Goal: Information Seeking & Learning: Learn about a topic

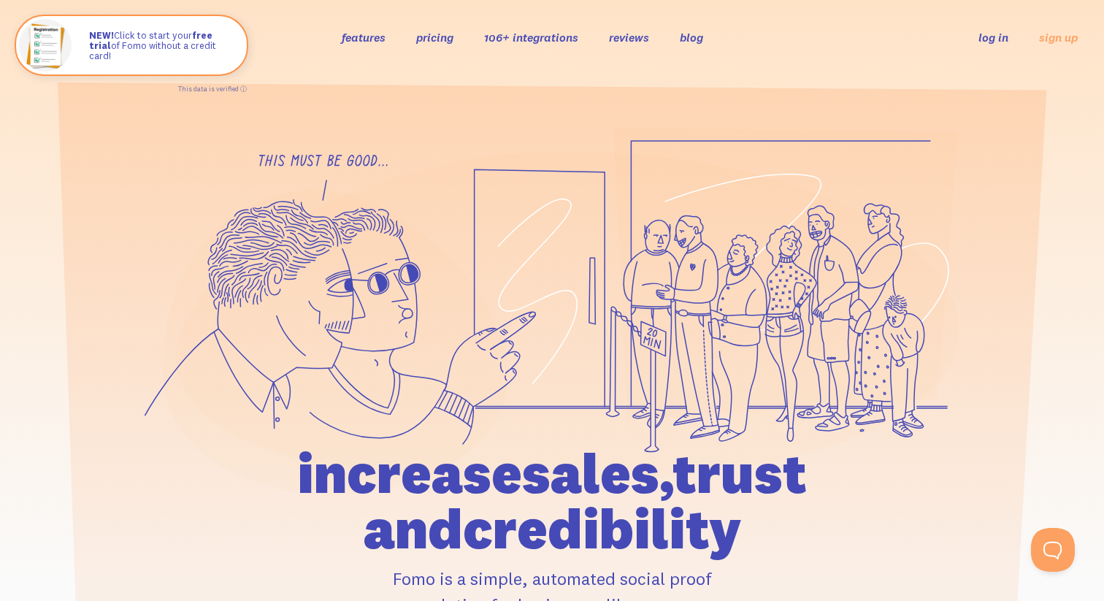
click at [522, 35] on link "106+ integrations" at bounding box center [531, 37] width 94 height 15
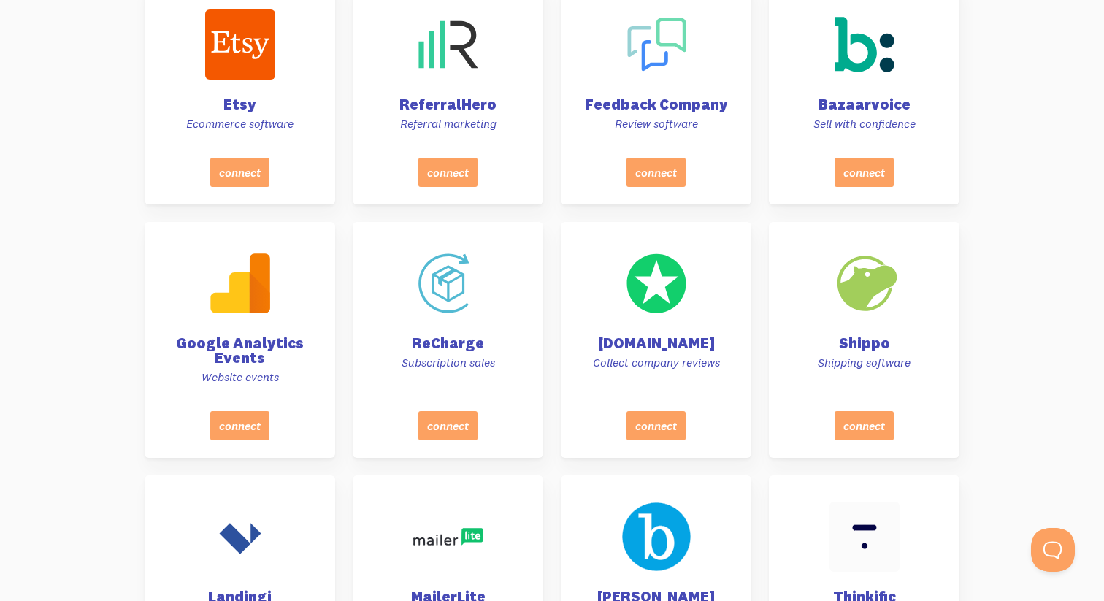
scroll to position [4561, 0]
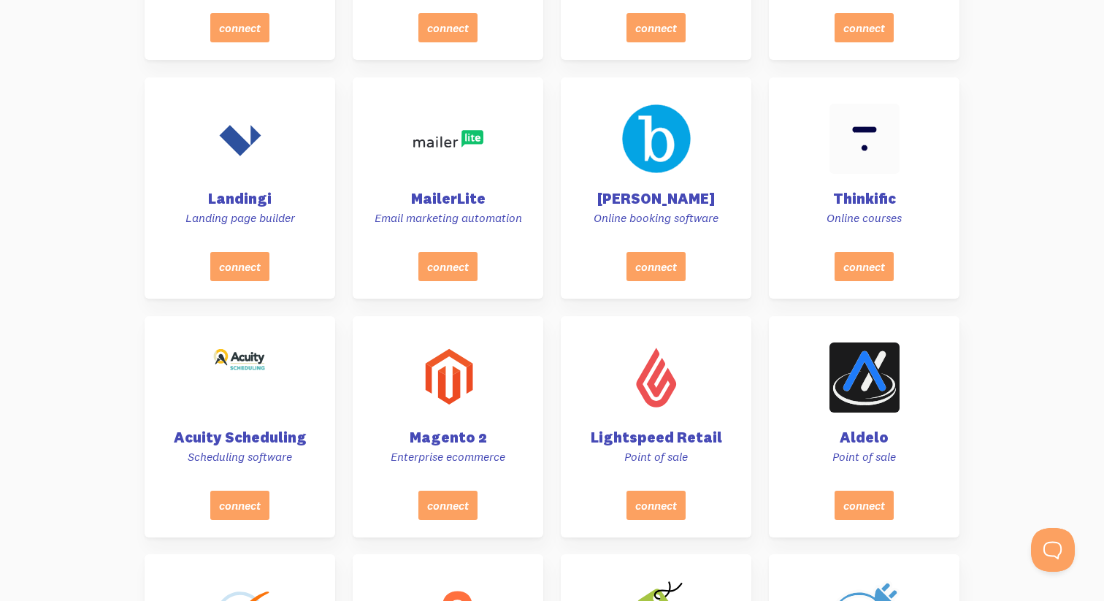
scroll to position [5043, 0]
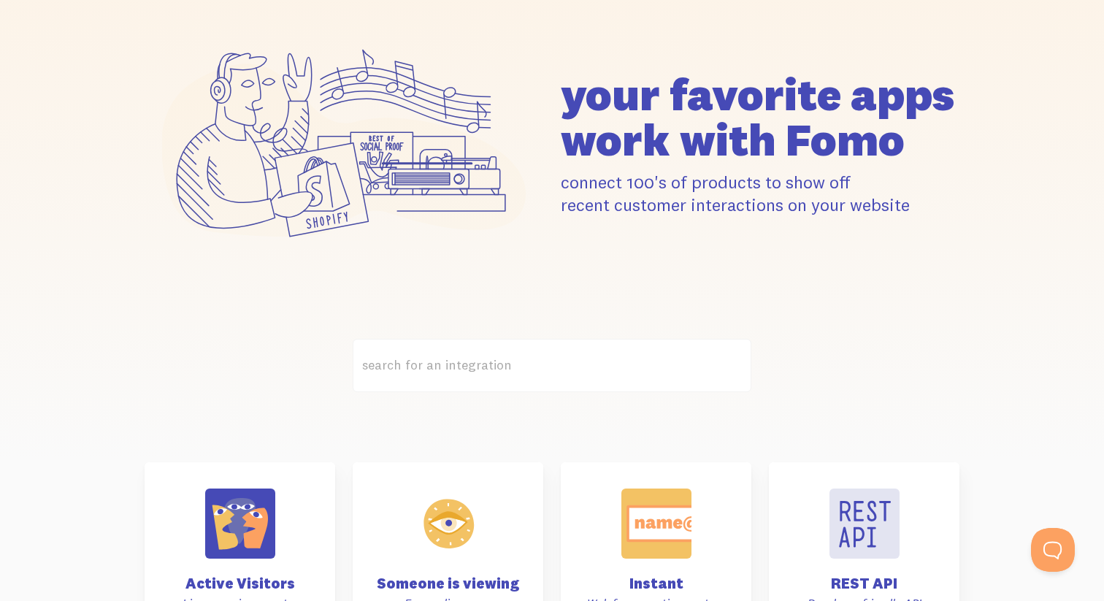
scroll to position [0, 0]
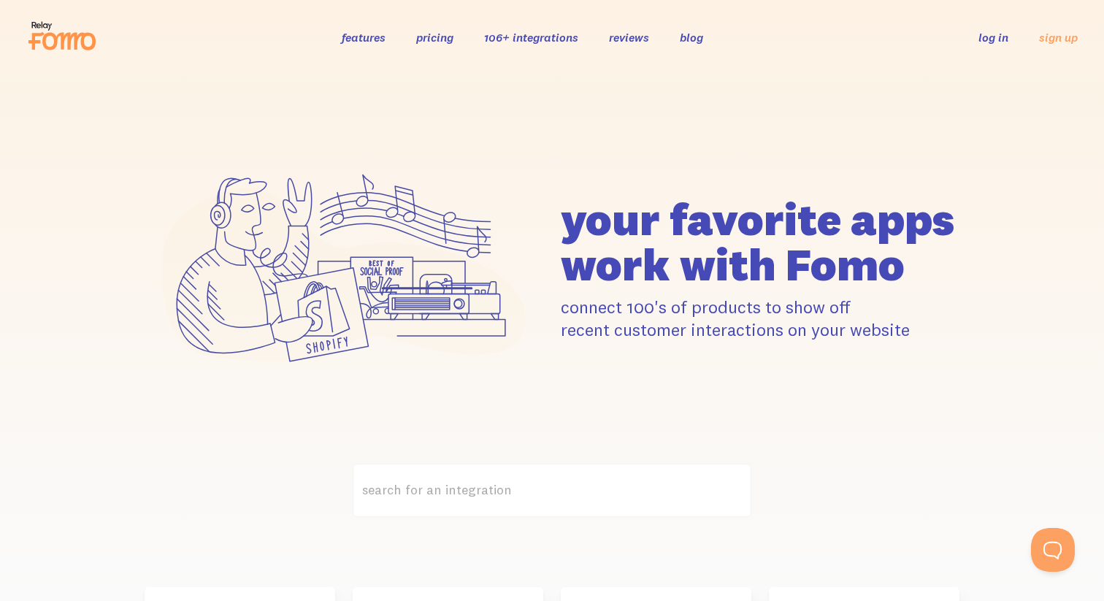
click at [364, 51] on div "features pricing 106+ integrations reviews blog log in sign up log in sign up" at bounding box center [552, 37] width 1052 height 39
click at [362, 39] on link "features" at bounding box center [364, 37] width 44 height 15
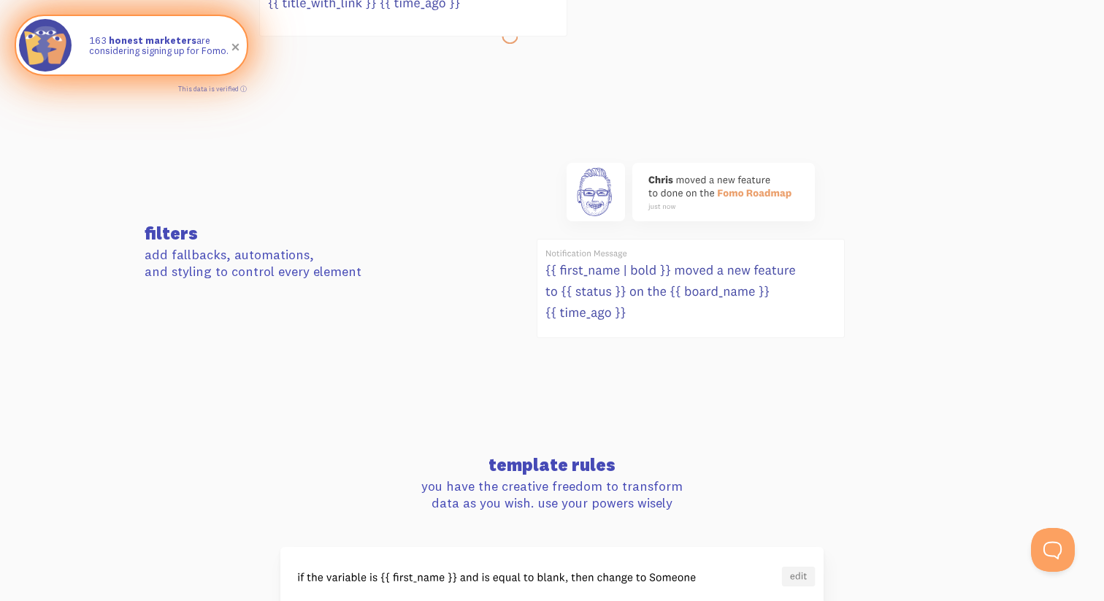
click at [107, 47] on p "163 honest marketers are considering signing up for Fomo." at bounding box center [160, 45] width 143 height 21
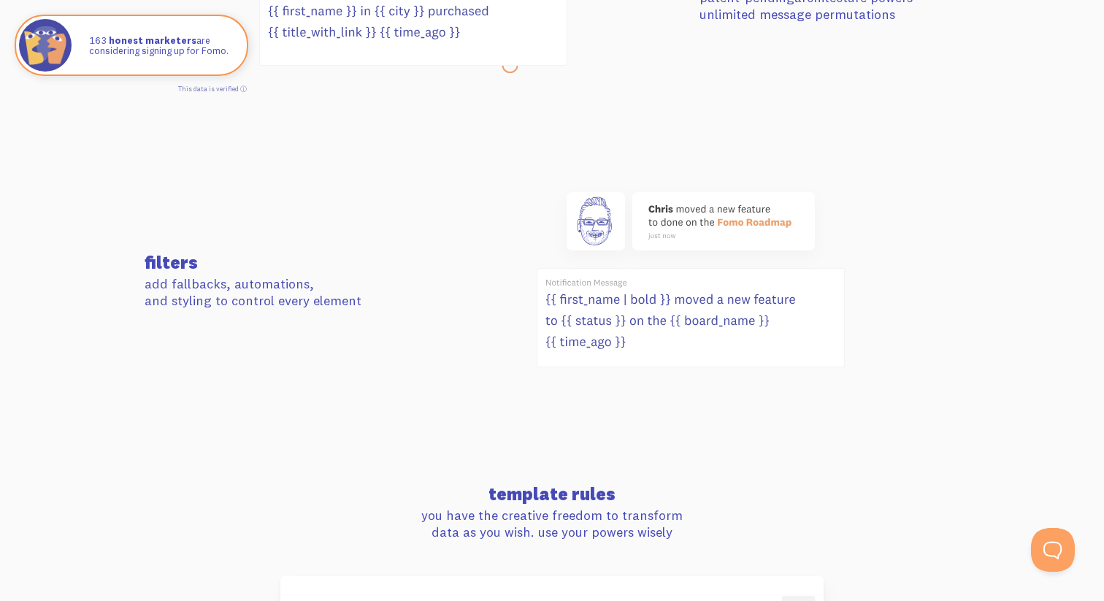
scroll to position [767, 0]
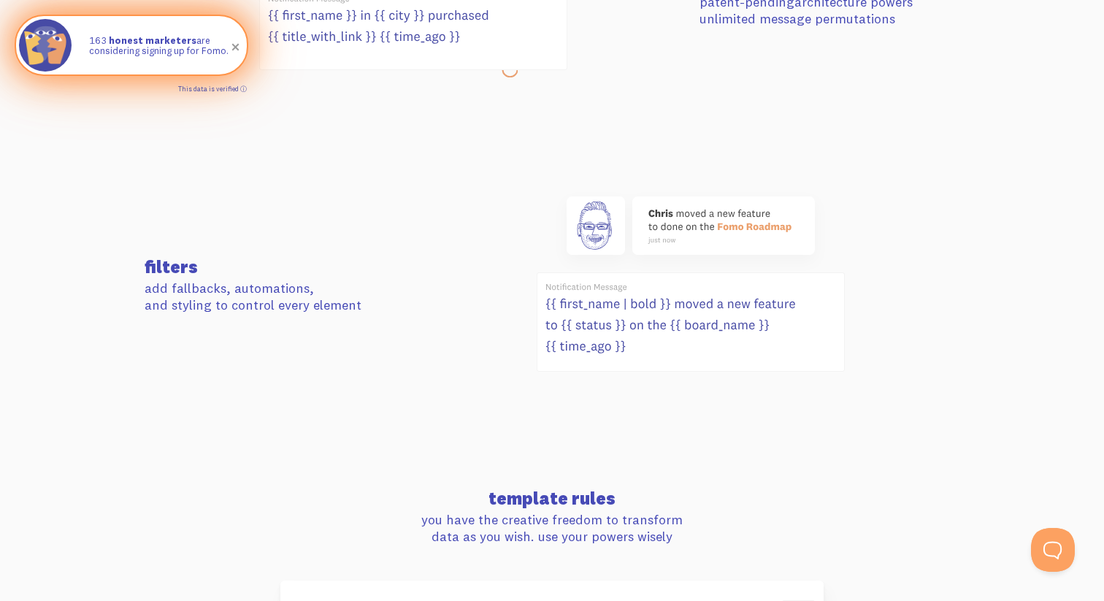
click at [242, 88] on link "This data is verified ⓘ" at bounding box center [212, 89] width 69 height 8
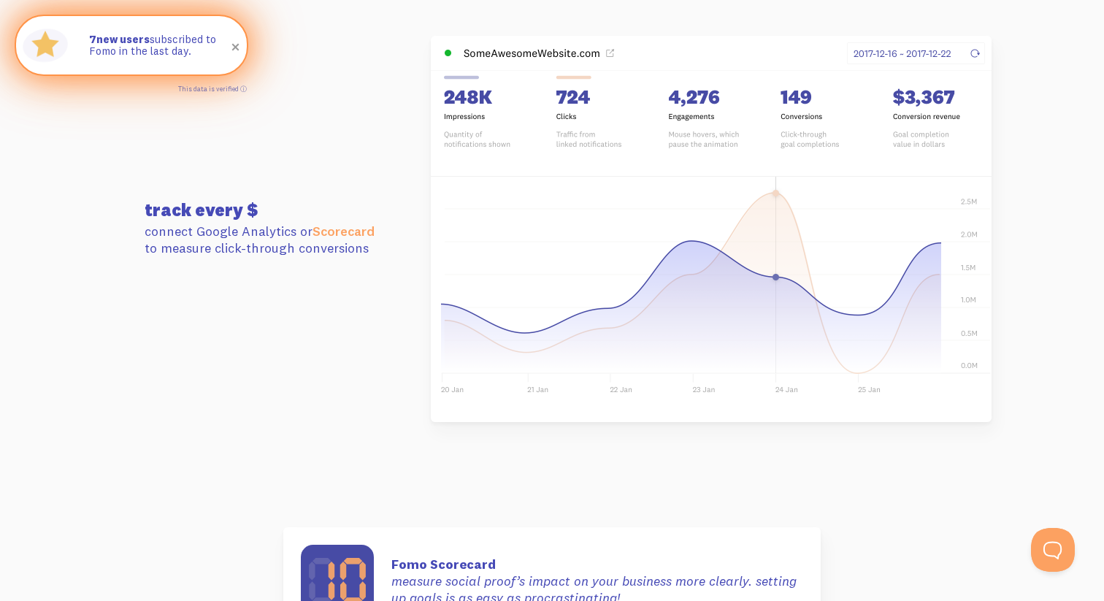
scroll to position [4055, 0]
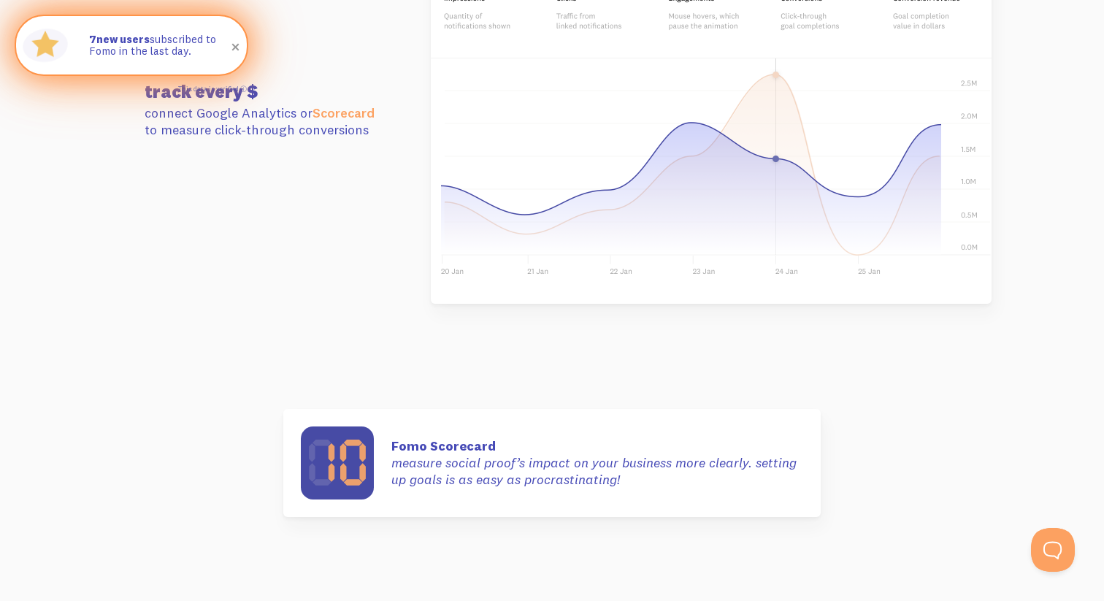
click at [101, 210] on section "track every $ connect Google Analytics or Scorecard to measure click-through co…" at bounding box center [552, 111] width 1104 height 492
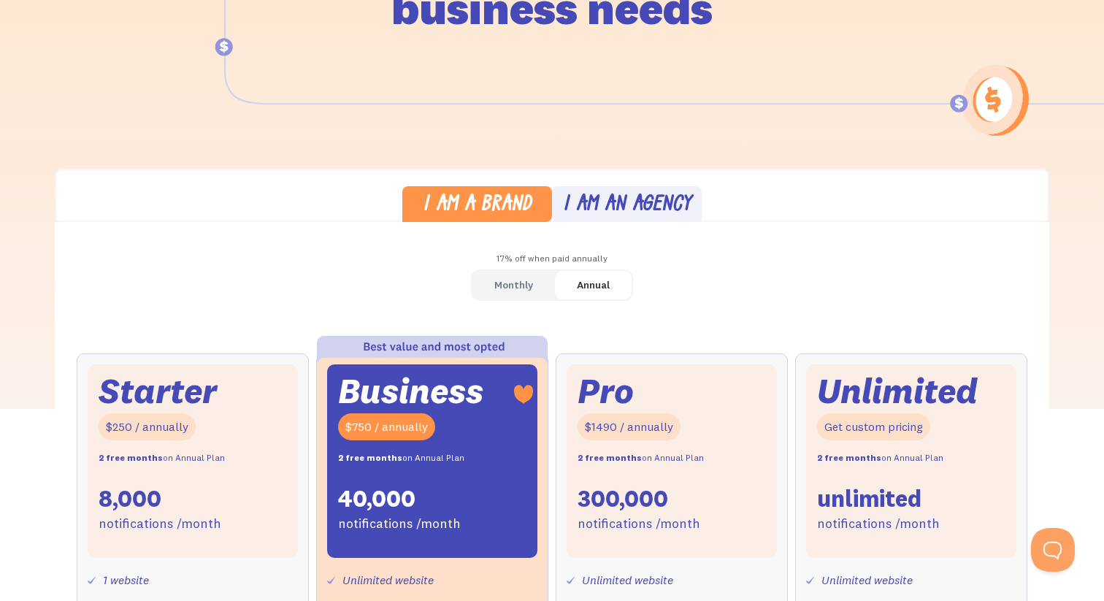
click at [577, 195] on div "I am an agency" at bounding box center [627, 205] width 129 height 21
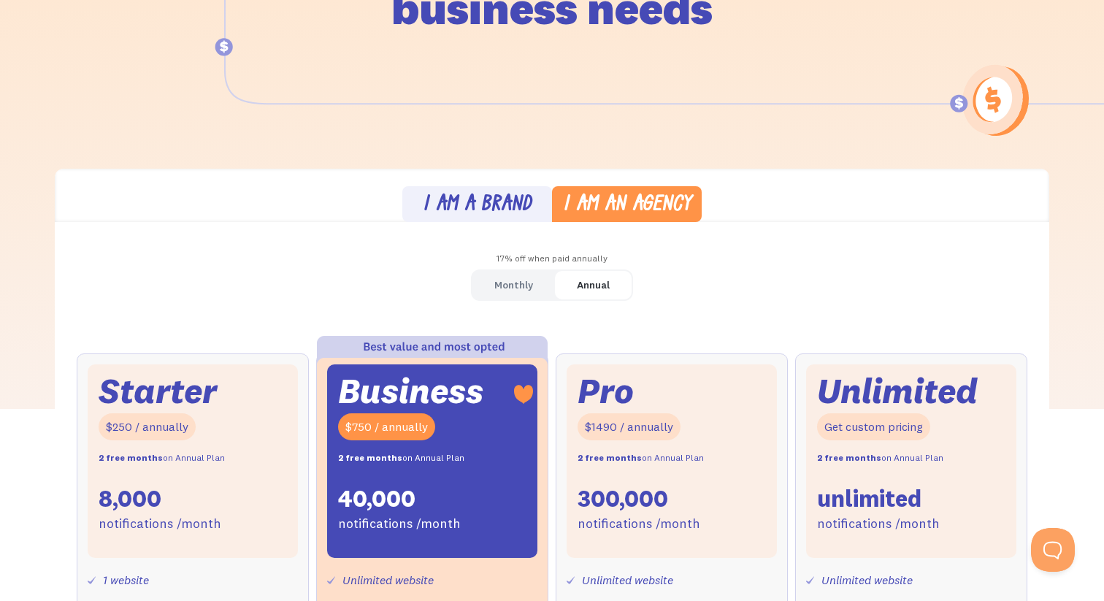
scroll to position [1101, 0]
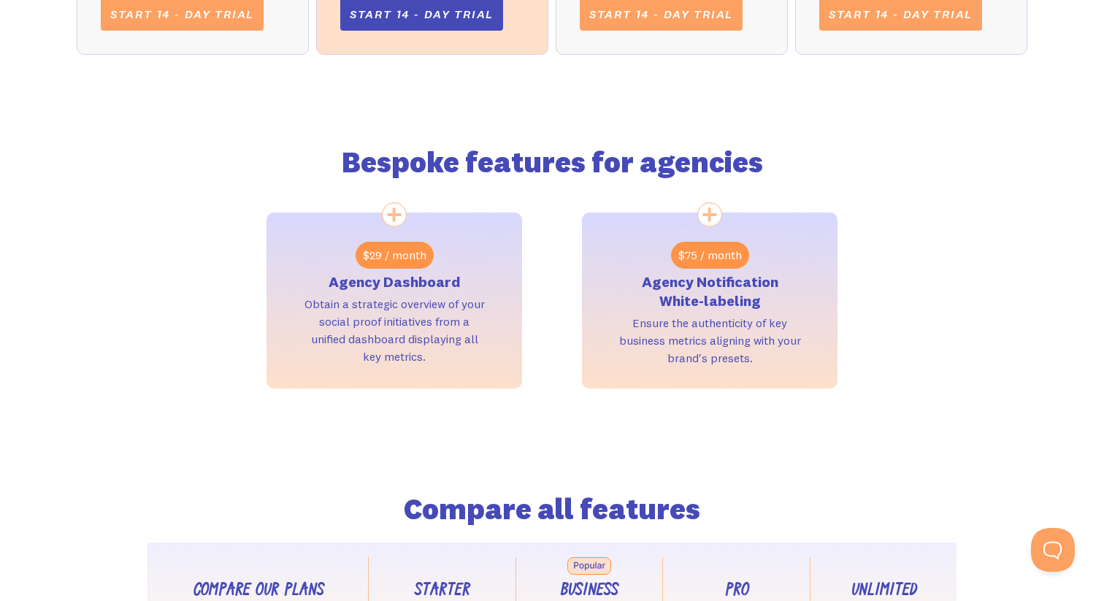
click at [854, 188] on div "Bespoke features for agencies $29 / month Agency Dashboard Obtain a strategic o…" at bounding box center [552, 236] width 951 height 304
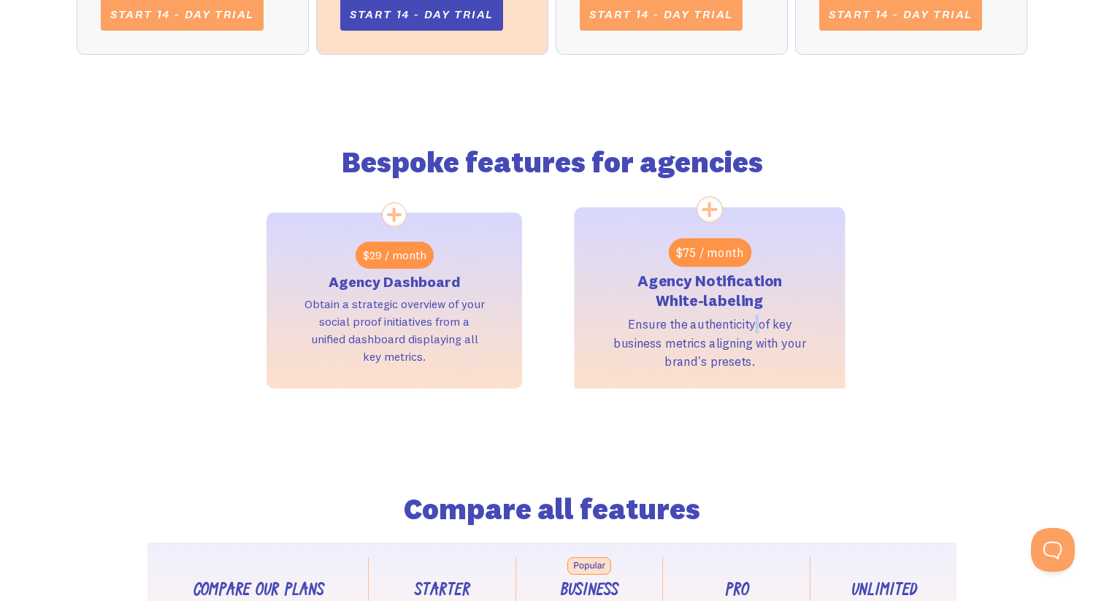
click at [757, 318] on div "Ensure the authenticity of key business metrics aligning with your brand's pres…" at bounding box center [711, 343] width 194 height 56
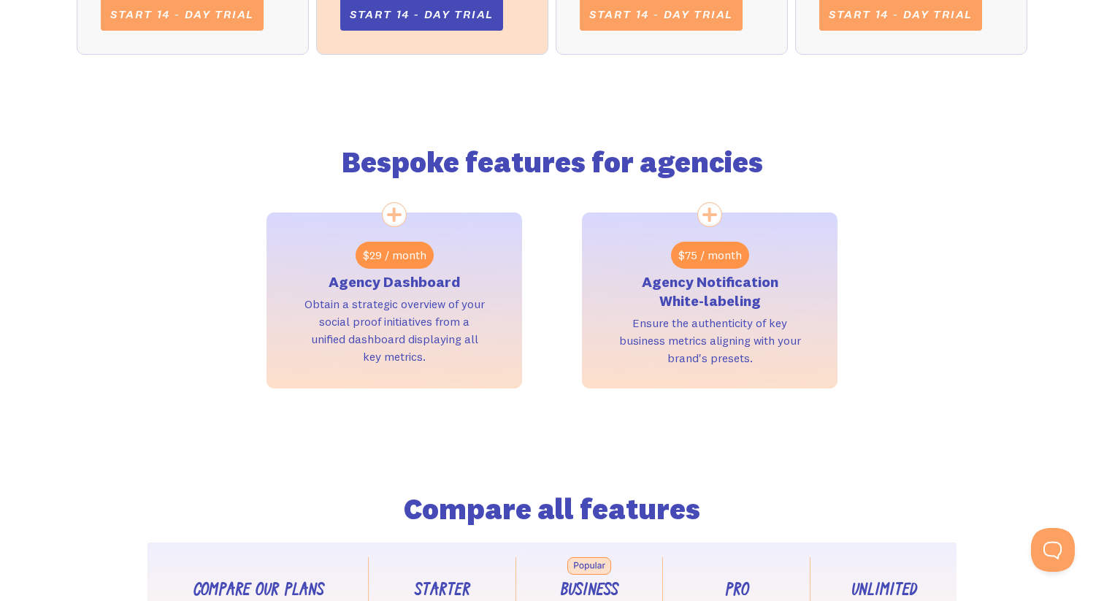
click at [869, 316] on div "Bespoke features for agencies $29 / month Agency Dashboard Obtain a strategic o…" at bounding box center [552, 236] width 951 height 304
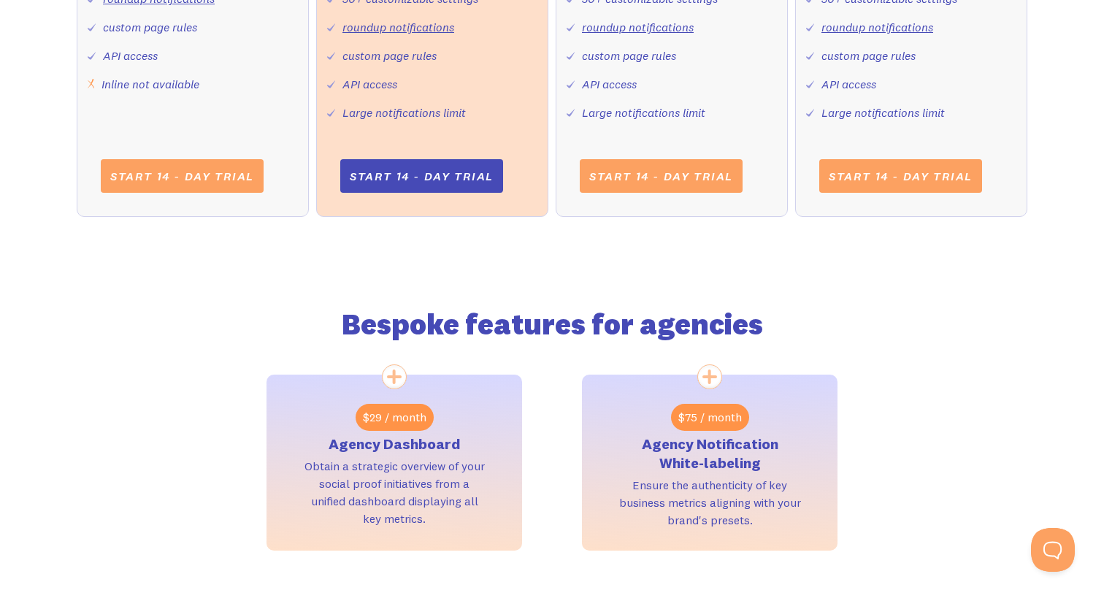
scroll to position [946, 0]
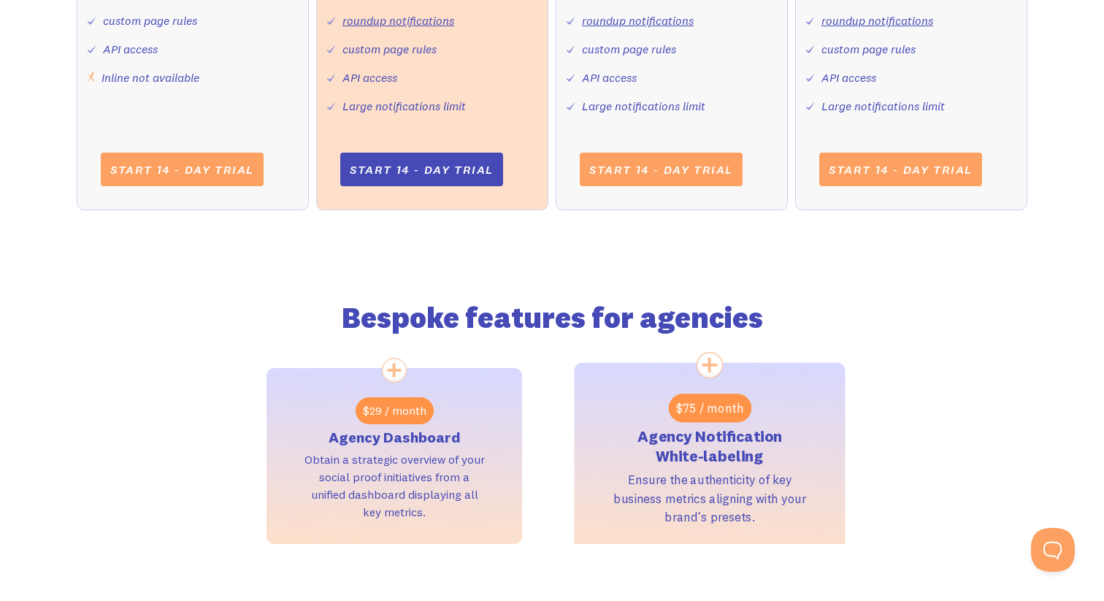
click at [817, 429] on div "$75 / month Agency Notification White-labeling Ensure the authenticity of key b…" at bounding box center [710, 456] width 271 height 186
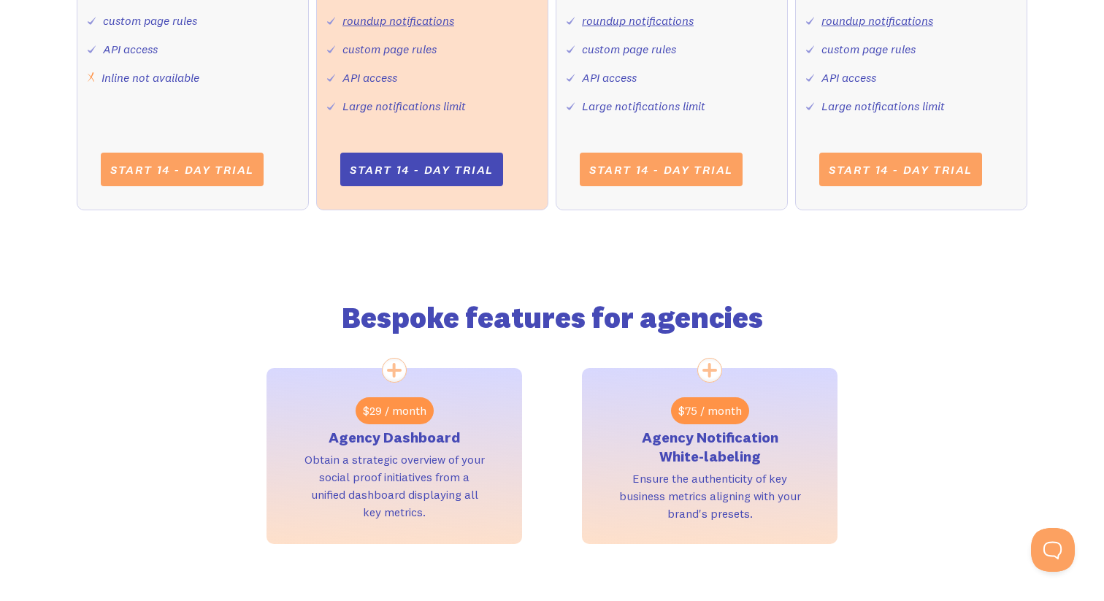
click at [876, 523] on div "Bespoke features for agencies $29 / month Agency Dashboard Obtain a strategic o…" at bounding box center [552, 392] width 951 height 304
click at [568, 471] on div "$29 / month Agency Dashboard Obtain a strategic overview of your social proof i…" at bounding box center [552, 456] width 571 height 176
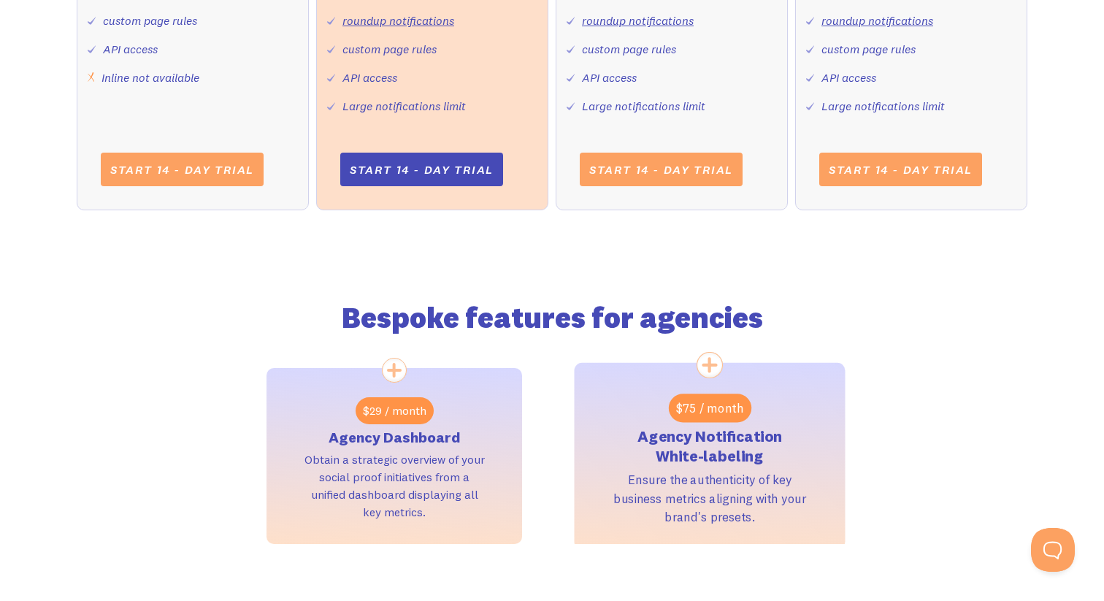
click at [738, 489] on div "Ensure the authenticity of key business metrics aligning with your brand's pres…" at bounding box center [711, 498] width 194 height 56
click at [691, 457] on h3 "Agency Notification White-labeling" at bounding box center [711, 447] width 194 height 40
click at [588, 443] on div "$75 / month Agency Notification White-labeling Ensure the authenticity of key b…" at bounding box center [710, 456] width 271 height 186
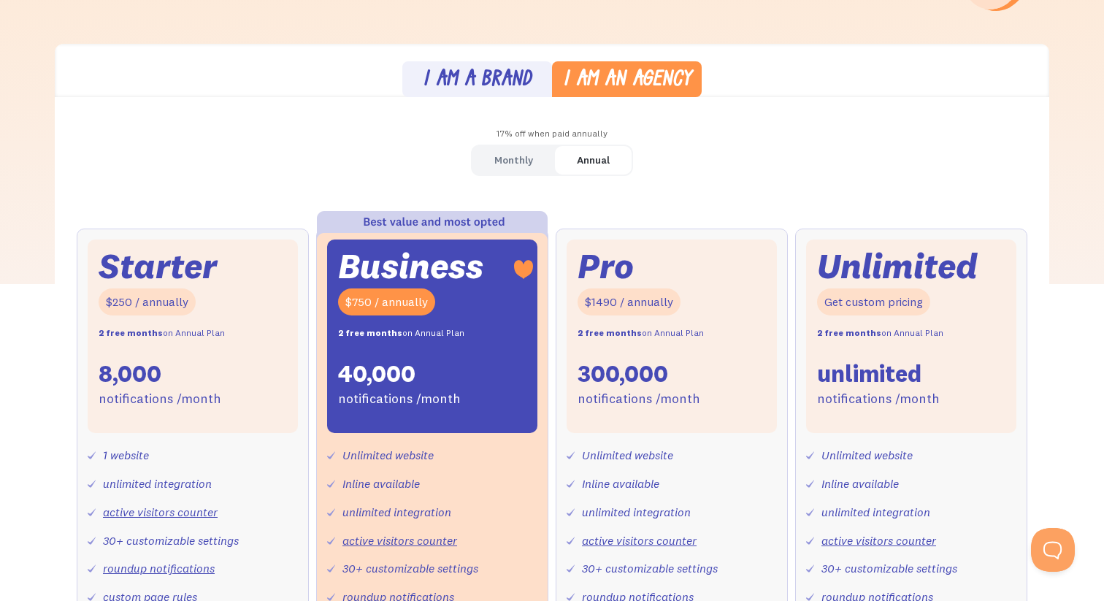
scroll to position [373, 0]
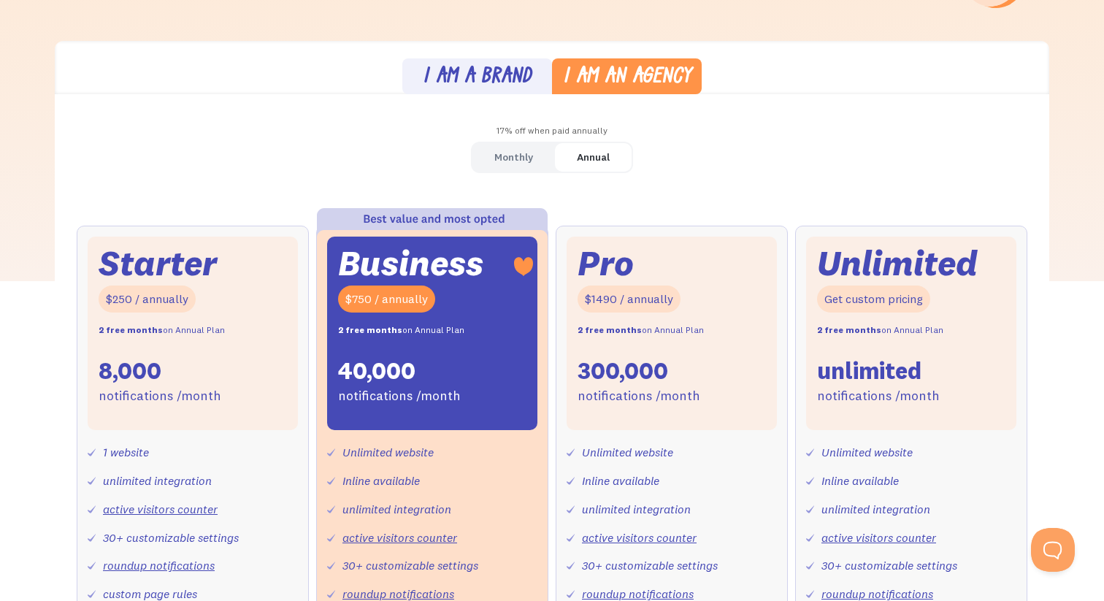
click at [513, 167] on link "Monthly" at bounding box center [514, 157] width 83 height 28
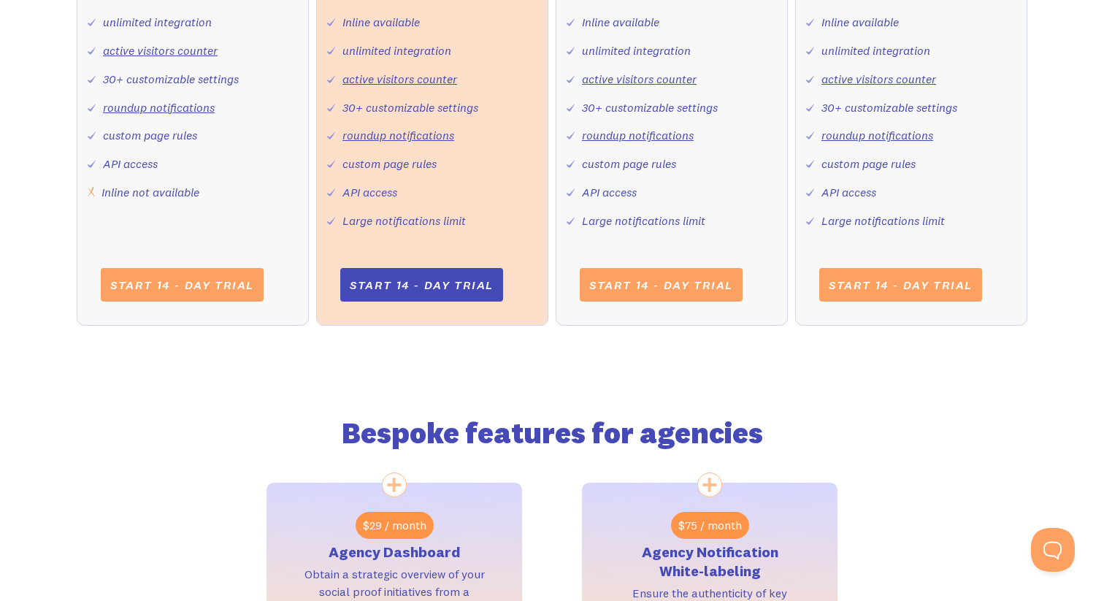
scroll to position [922, 0]
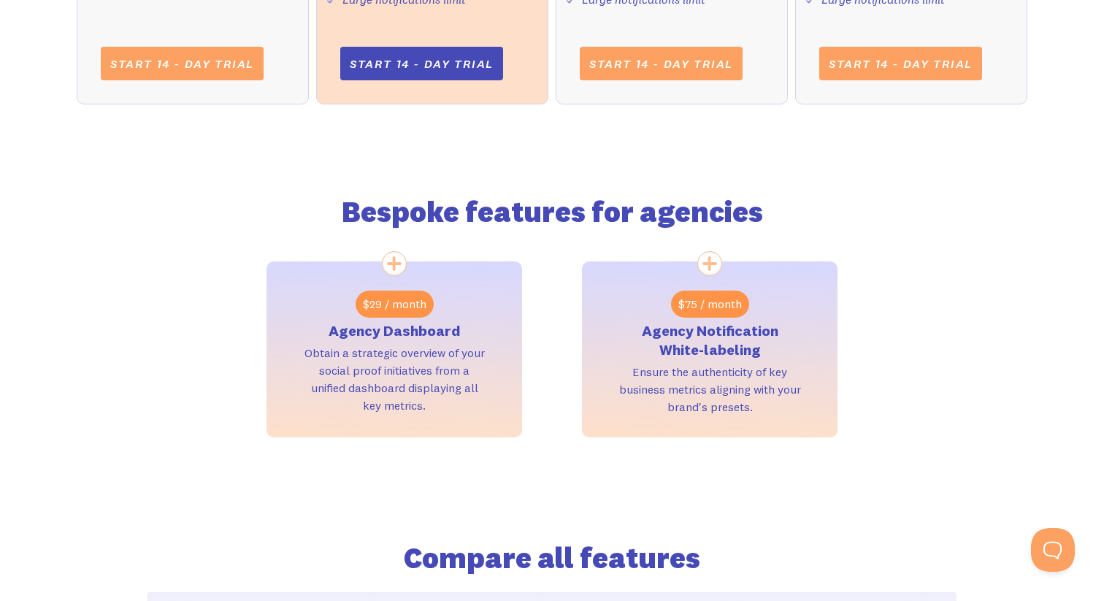
scroll to position [0, 0]
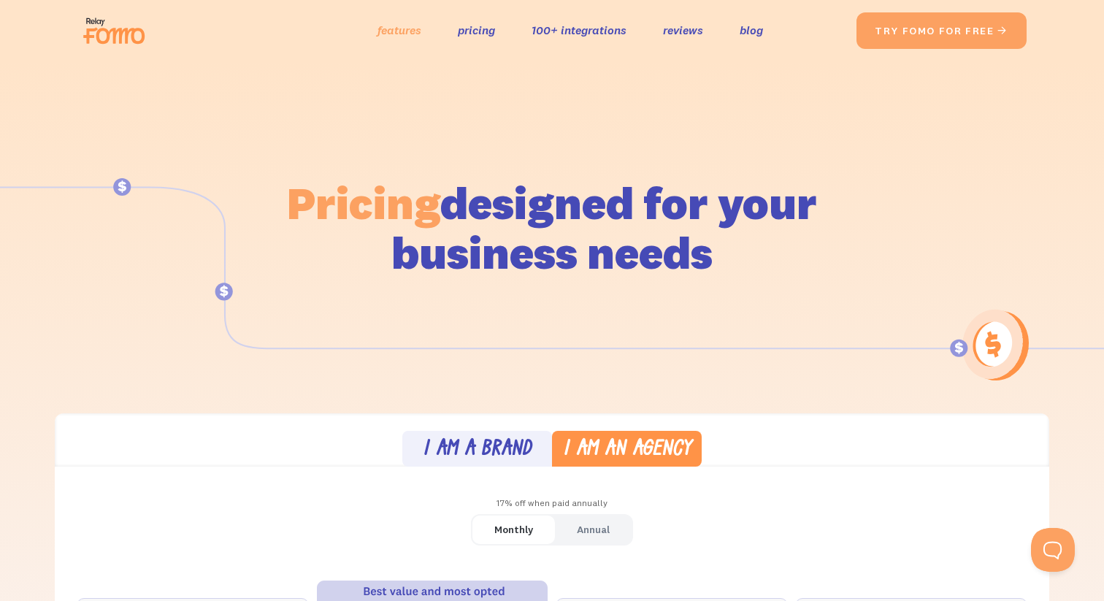
click at [378, 31] on link "features" at bounding box center [400, 30] width 44 height 21
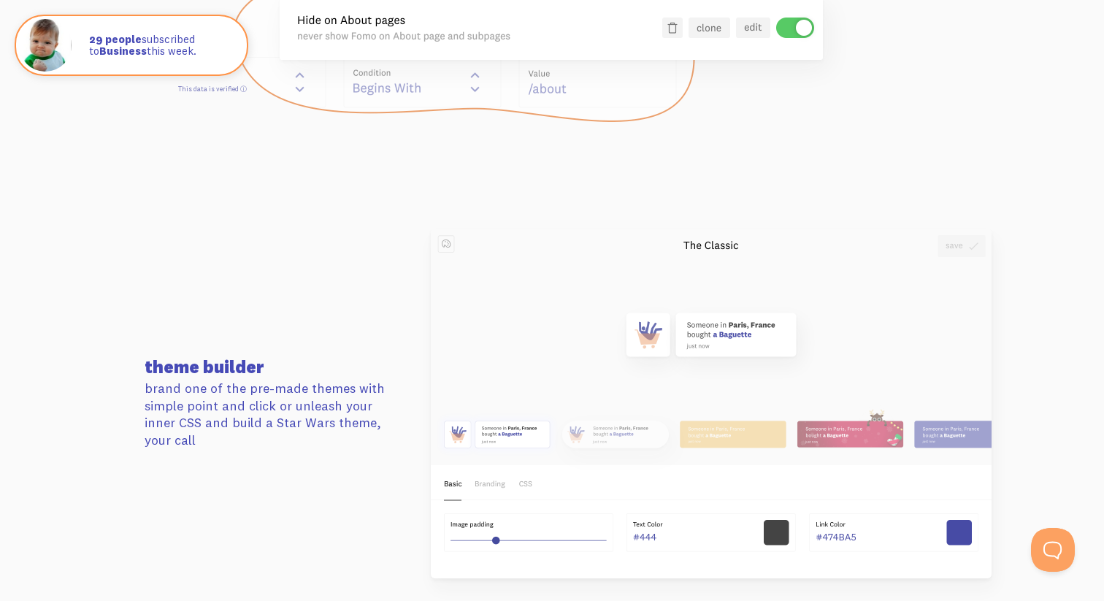
scroll to position [1649, 0]
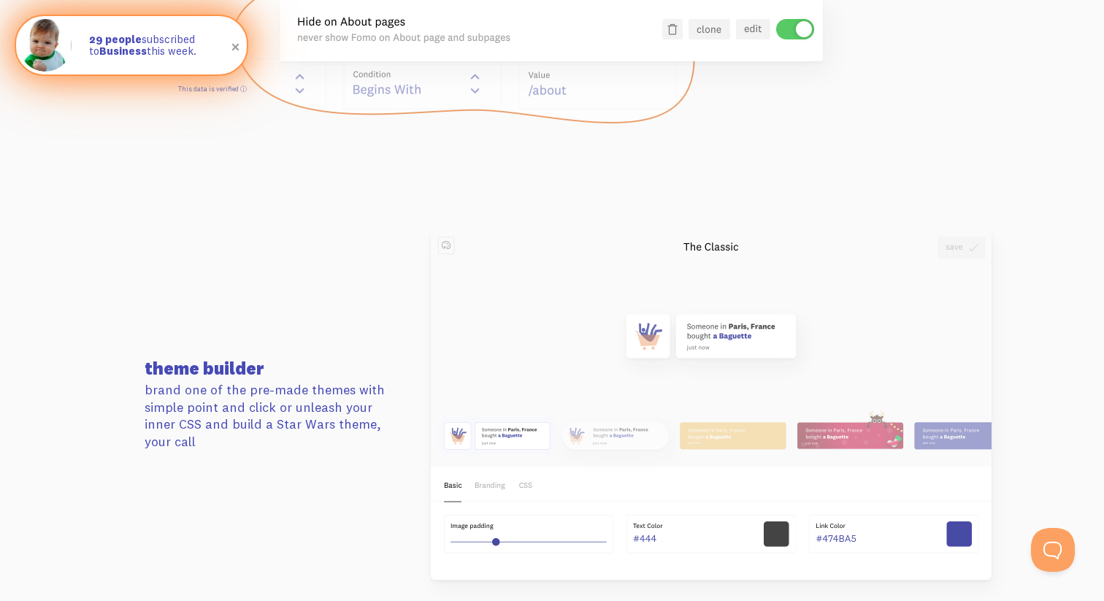
click at [121, 49] on strong "Business" at bounding box center [122, 51] width 47 height 14
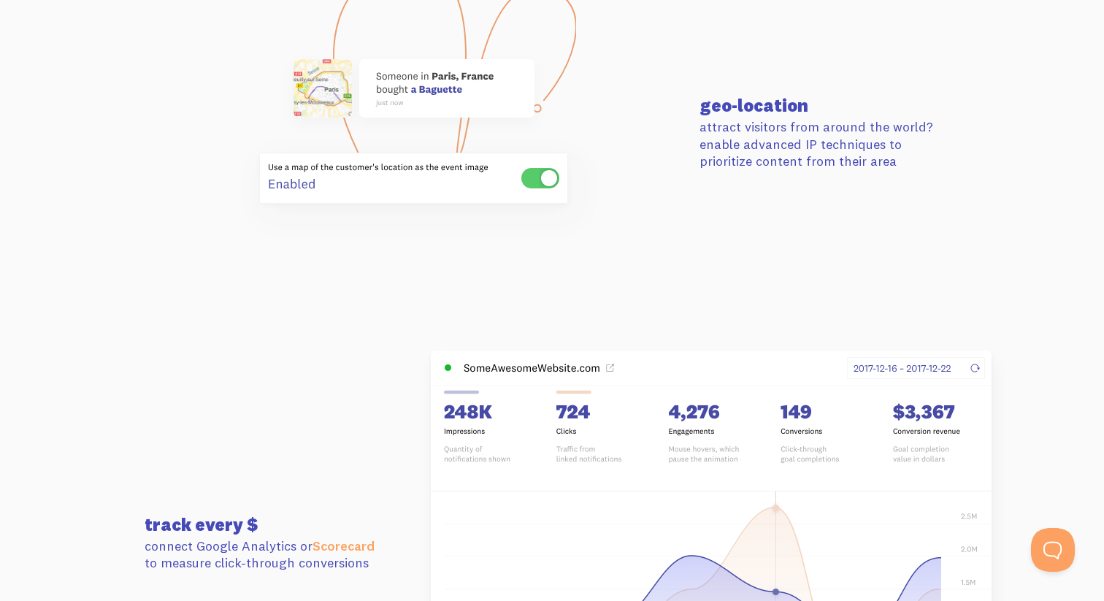
scroll to position [3683, 0]
